Goal: Task Accomplishment & Management: Manage account settings

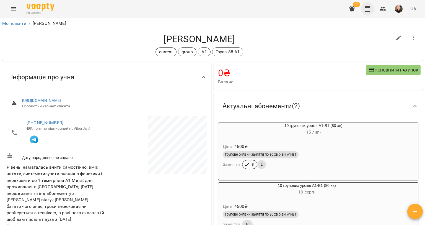
click at [366, 2] on button "button" at bounding box center [367, 8] width 13 height 13
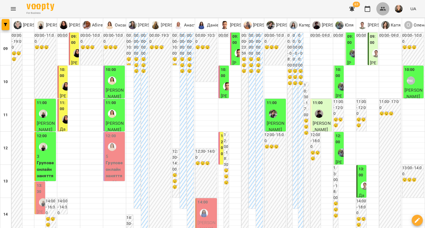
click at [381, 9] on icon "button" at bounding box center [382, 9] width 7 height 7
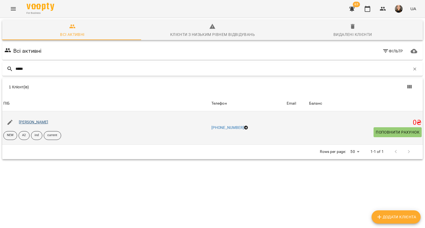
type input "*****"
click at [48, 123] on link "[PERSON_NAME]" at bounding box center [34, 122] width 30 height 4
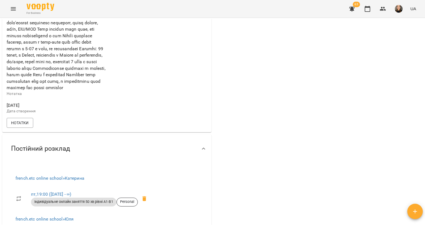
scroll to position [249, 0]
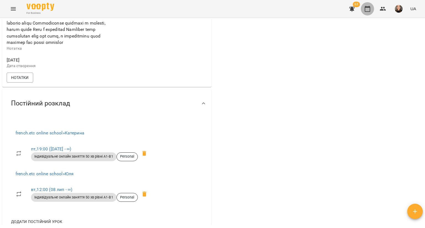
click at [367, 10] on icon "button" at bounding box center [367, 9] width 7 height 7
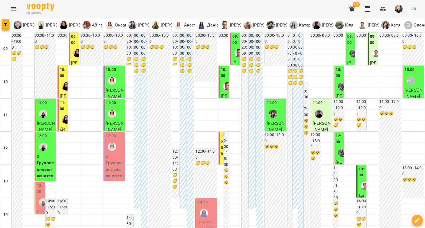
scroll to position [138, 0]
click at [210, 200] on div "14:00" at bounding box center [206, 210] width 18 height 20
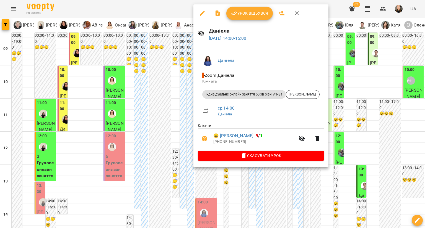
click at [158, 113] on div at bounding box center [212, 114] width 425 height 228
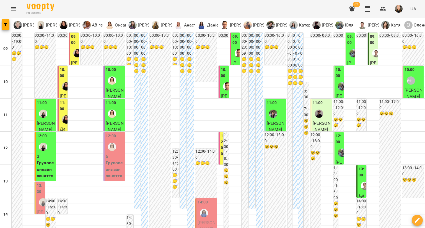
click at [203, 220] on span "[PERSON_NAME]" at bounding box center [206, 226] width 18 height 12
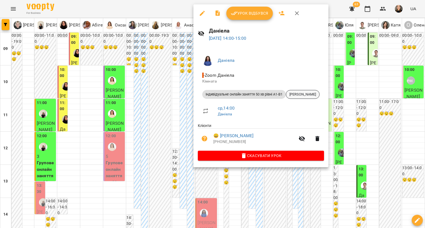
click at [306, 94] on span "[PERSON_NAME]" at bounding box center [302, 94] width 33 height 5
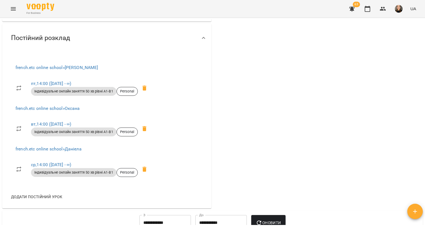
scroll to position [304, 0]
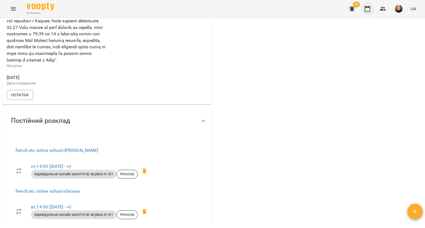
click at [367, 9] on icon "button" at bounding box center [367, 9] width 7 height 7
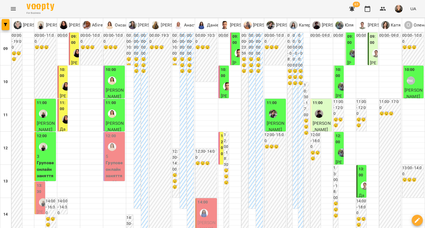
scroll to position [194, 0]
